Goal: Transaction & Acquisition: Purchase product/service

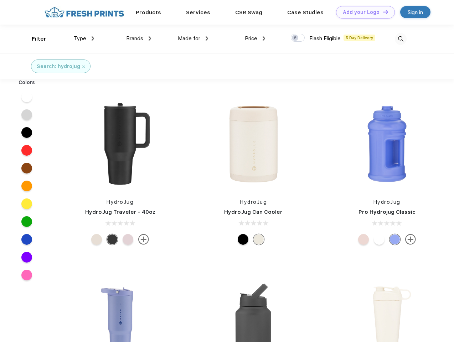
scroll to position [0, 0]
click at [363, 12] on link "Add your Logo Design Tool" at bounding box center [365, 12] width 59 height 12
click at [0, 0] on div "Design Tool" at bounding box center [0, 0] width 0 height 0
click at [383, 12] on link "Add your Logo Design Tool" at bounding box center [365, 12] width 59 height 12
click at [34, 39] on div "Filter" at bounding box center [39, 39] width 15 height 8
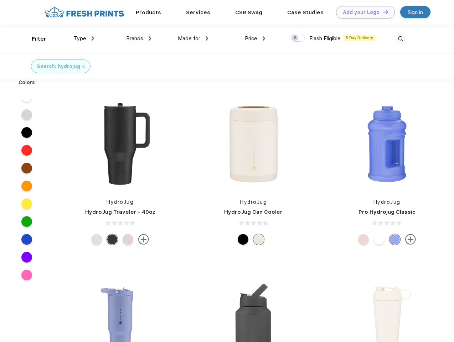
click at [84, 39] on span "Type" at bounding box center [80, 38] width 12 height 6
click at [139, 39] on span "Brands" at bounding box center [134, 38] width 17 height 6
click at [193, 39] on span "Made for" at bounding box center [189, 38] width 22 height 6
click at [255, 39] on span "Price" at bounding box center [251, 38] width 12 height 6
click at [298, 38] on div at bounding box center [298, 38] width 14 height 8
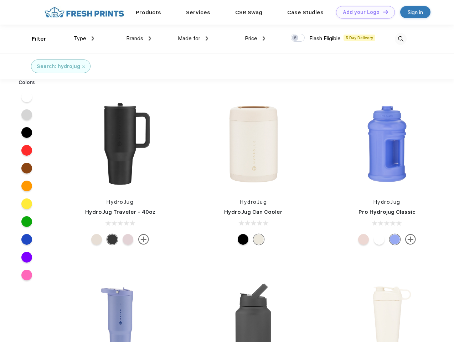
click at [296, 38] on input "checkbox" at bounding box center [293, 36] width 5 height 5
click at [401, 39] on img at bounding box center [401, 39] width 12 height 12
